Goal: Task Accomplishment & Management: Use online tool/utility

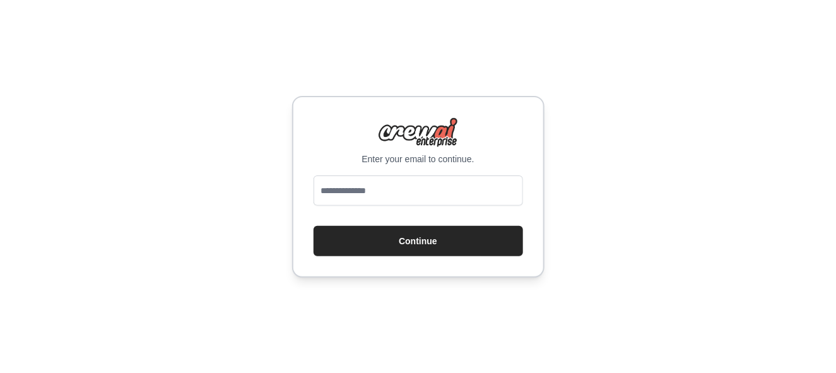
click at [387, 187] on input "email" at bounding box center [417, 190] width 209 height 30
type input "**********"
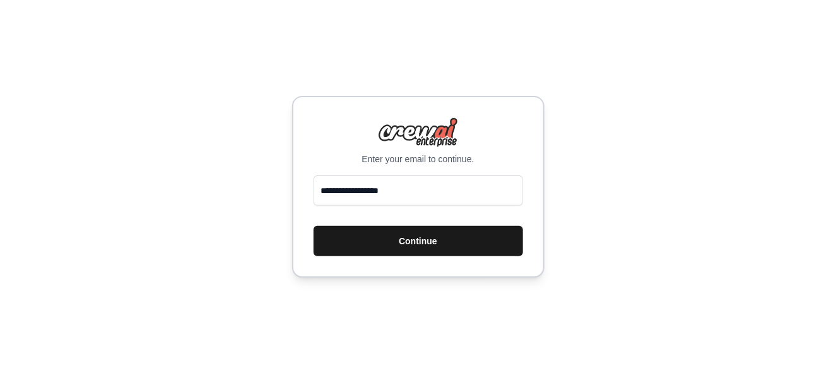
click at [395, 236] on button "Continue" at bounding box center [417, 241] width 209 height 30
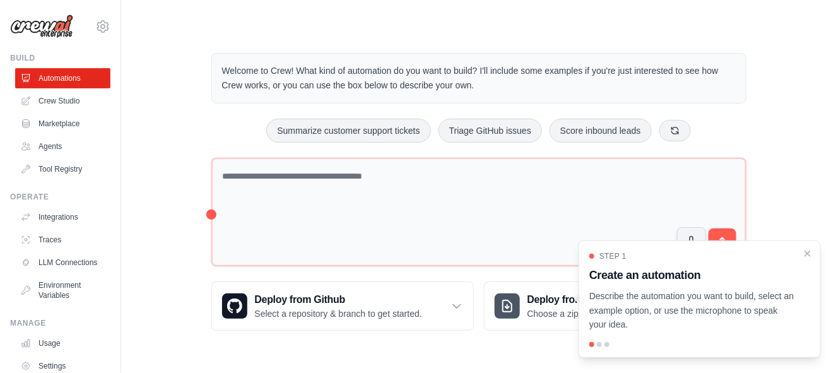
click at [394, 348] on main "Welcome to Crew! What kind of automation do you want to build? I'll include som…" at bounding box center [478, 181] width 714 height 363
click at [807, 250] on icon "Close walkthrough" at bounding box center [806, 252] width 11 height 11
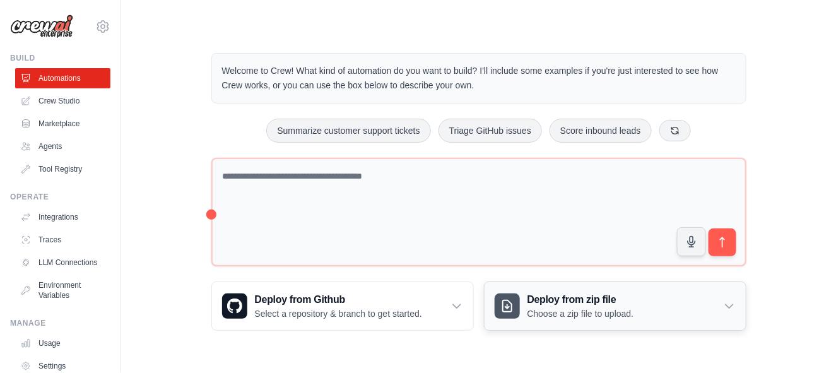
click at [723, 301] on icon at bounding box center [729, 306] width 13 height 13
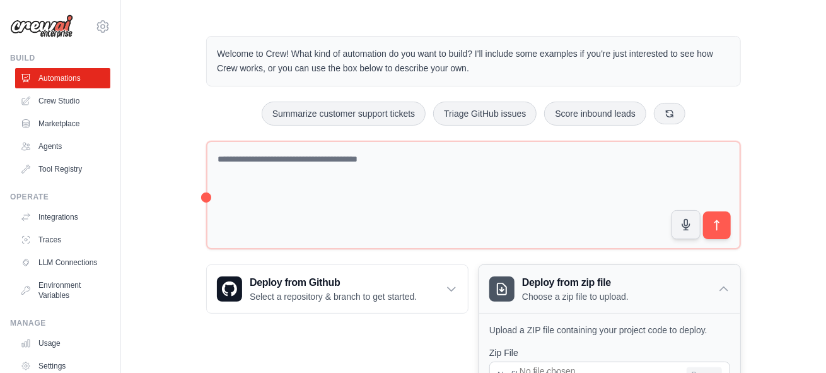
scroll to position [8, 0]
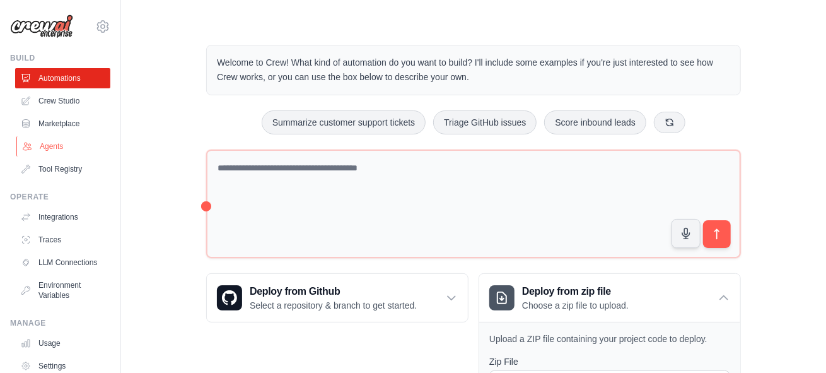
click at [68, 152] on link "Agents" at bounding box center [63, 146] width 95 height 20
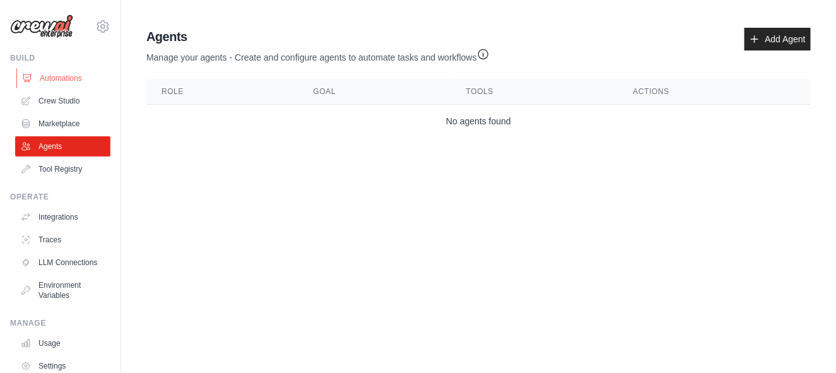
click at [80, 74] on link "Automations" at bounding box center [63, 78] width 95 height 20
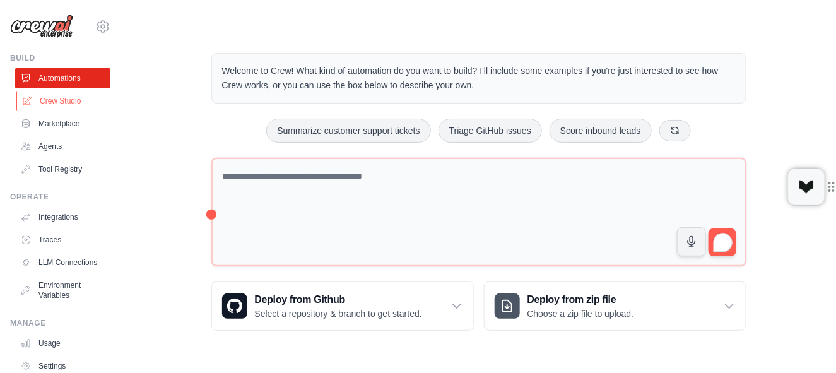
click at [52, 102] on link "Crew Studio" at bounding box center [63, 101] width 95 height 20
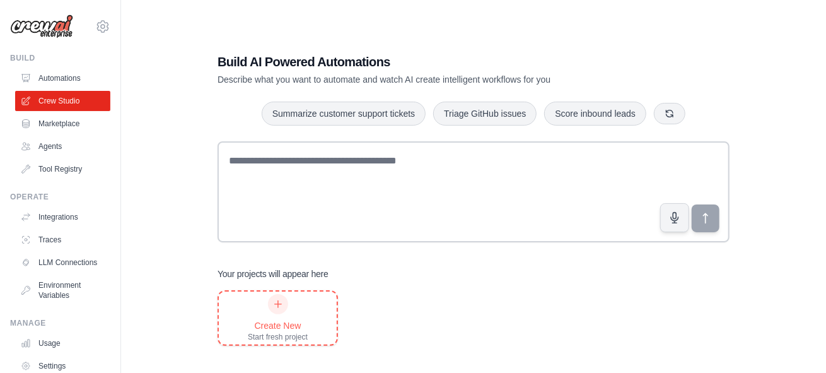
click at [280, 308] on div at bounding box center [278, 304] width 20 height 20
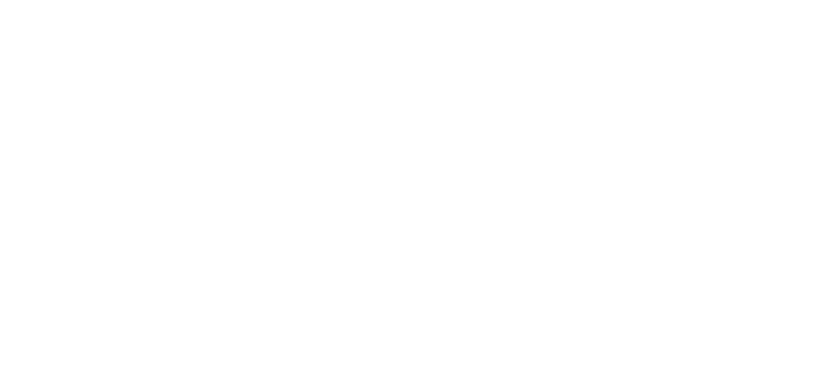
click at [276, 0] on html at bounding box center [418, 0] width 836 height 0
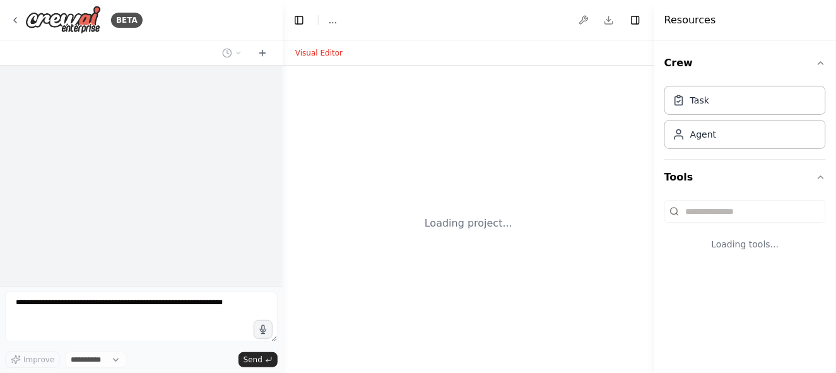
select select "****"
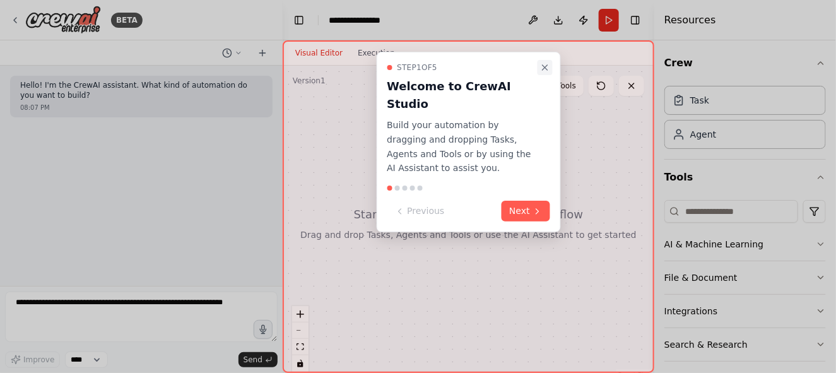
click at [541, 71] on icon "Close walkthrough" at bounding box center [545, 67] width 10 height 10
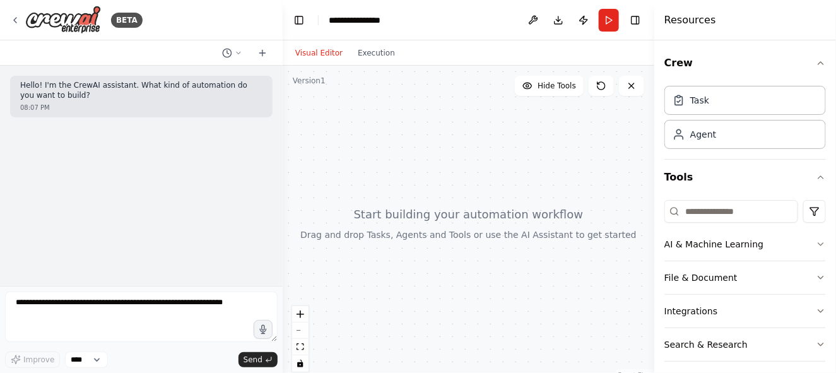
click at [400, 84] on div at bounding box center [468, 223] width 371 height 315
click at [815, 244] on icon "button" at bounding box center [820, 244] width 10 height 10
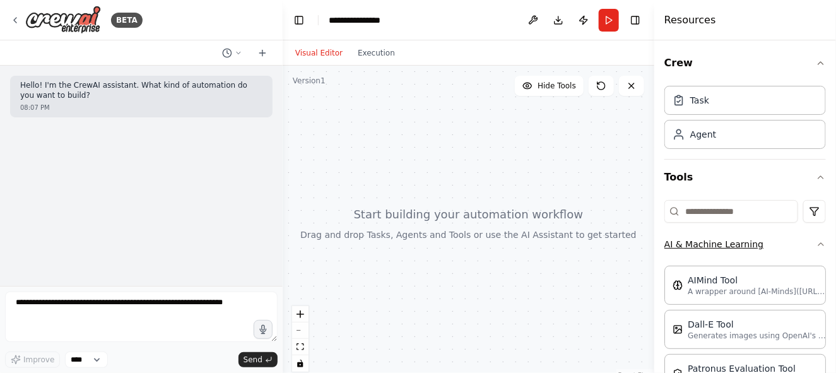
click at [815, 244] on icon "button" at bounding box center [820, 244] width 10 height 10
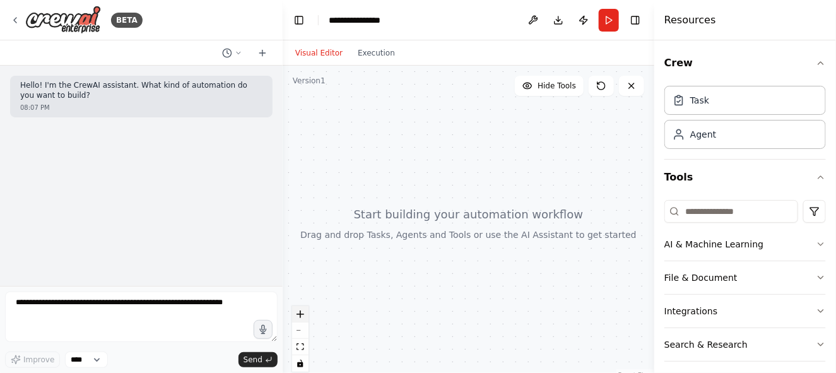
click at [303, 317] on icon "zoom in" at bounding box center [300, 314] width 8 height 8
click at [301, 335] on button "zoom out" at bounding box center [300, 330] width 16 height 16
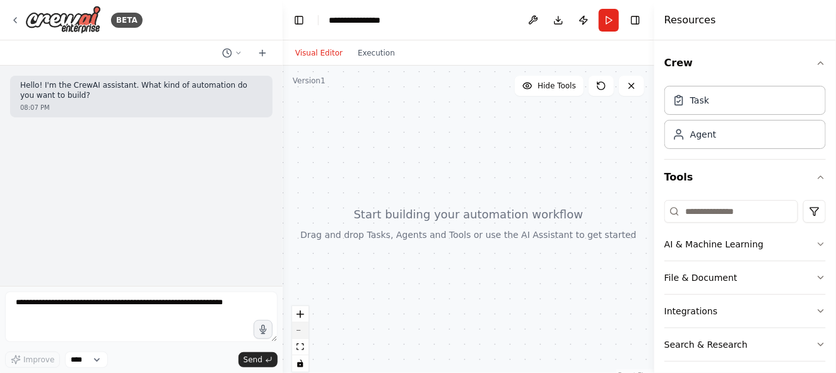
click at [301, 335] on button "zoom out" at bounding box center [300, 330] width 16 height 16
click at [726, 107] on div "Task" at bounding box center [744, 99] width 161 height 29
click at [678, 105] on icon at bounding box center [678, 99] width 13 height 13
click at [557, 16] on button "Download" at bounding box center [558, 20] width 20 height 23
click at [17, 21] on icon at bounding box center [15, 20] width 10 height 10
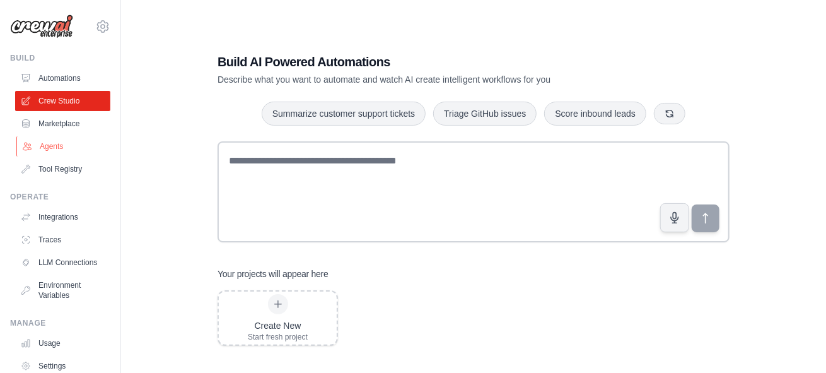
click at [63, 146] on link "Agents" at bounding box center [63, 146] width 95 height 20
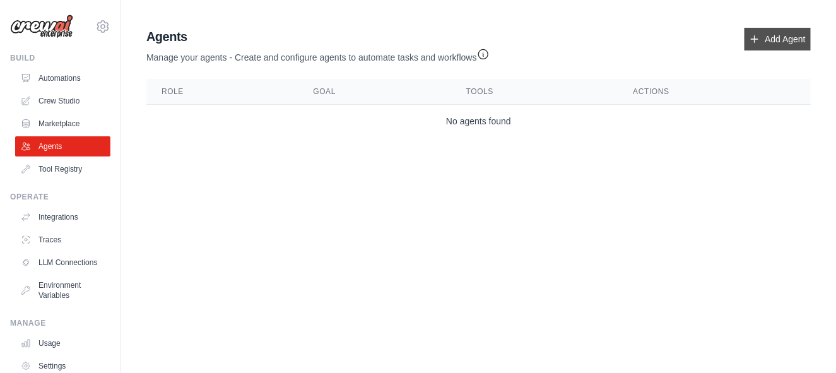
click at [767, 34] on link "Add Agent" at bounding box center [777, 39] width 66 height 23
click at [755, 36] on icon at bounding box center [754, 39] width 10 height 10
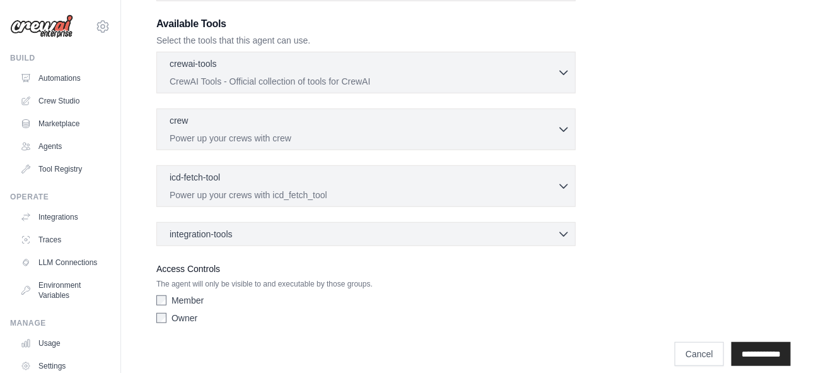
scroll to position [357, 0]
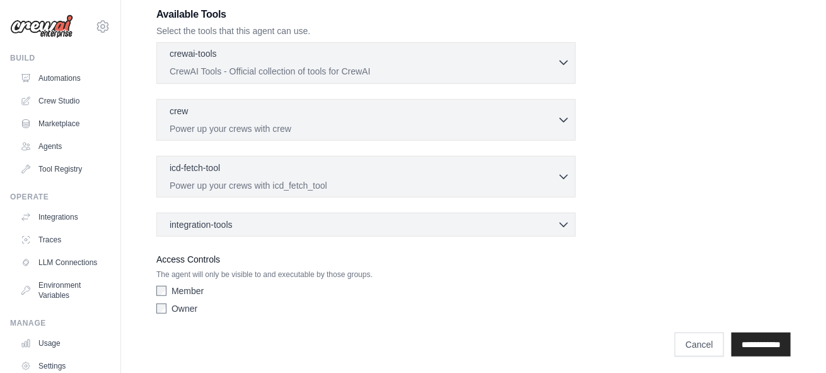
click at [559, 61] on icon "button" at bounding box center [563, 62] width 13 height 13
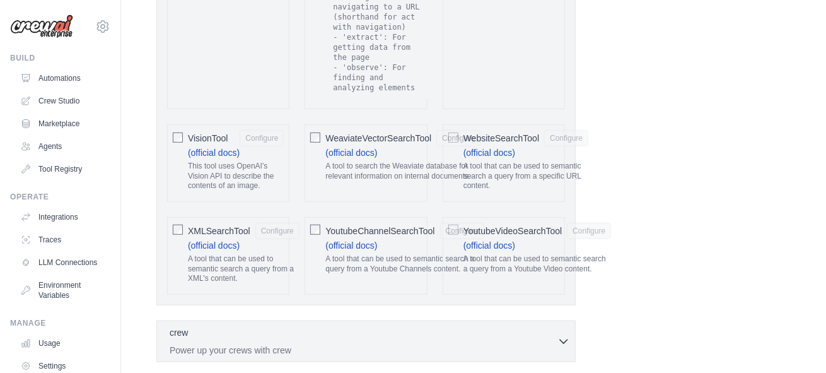
scroll to position [2717, 0]
